Goal: Navigation & Orientation: Find specific page/section

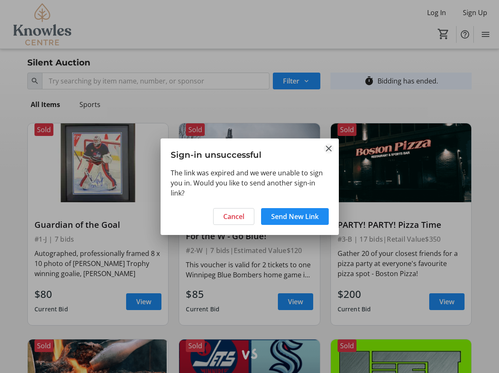
click at [329, 146] on mat-icon "Close" at bounding box center [328, 149] width 10 height 10
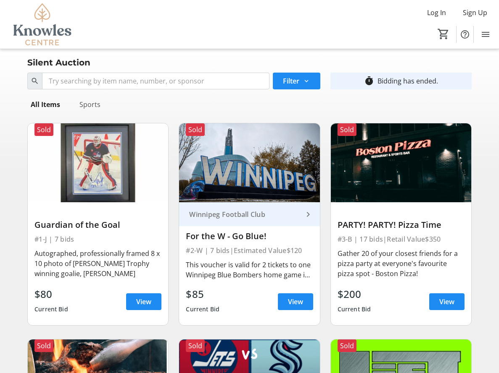
click at [104, 105] on div "Sports" at bounding box center [90, 104] width 28 height 17
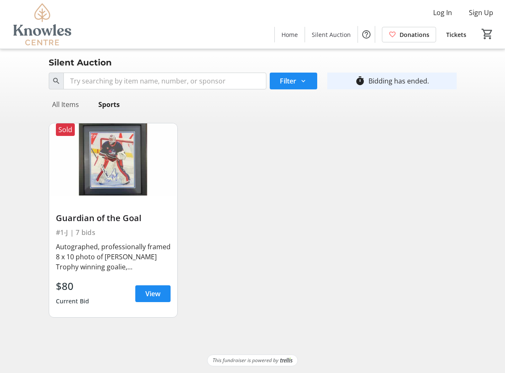
click at [75, 103] on div "All Items" at bounding box center [66, 104] width 34 height 17
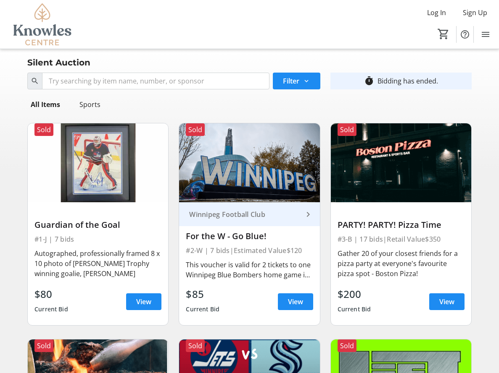
click at [0, 0] on span "Home" at bounding box center [0, 0] width 0 height 0
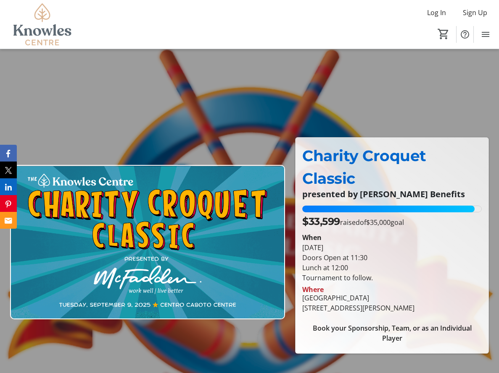
drag, startPoint x: 331, startPoint y: 175, endPoint x: 371, endPoint y: 177, distance: 39.5
click at [371, 206] on div "$33,599 raised of $35,000 goal When [DATE] Doors Open at 11:30 Lunch at 12:00 T…" at bounding box center [391, 276] width 189 height 141
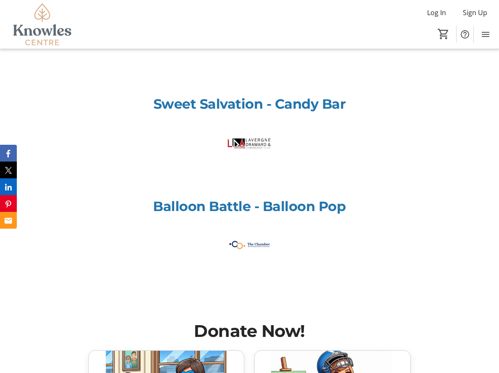
scroll to position [2119, 0]
